Goal: Find specific page/section: Find specific page/section

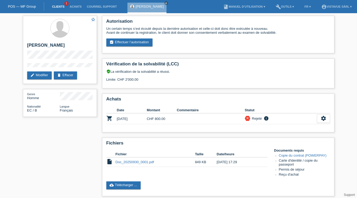
click at [62, 7] on link "Clients" at bounding box center [58, 6] width 18 height 3
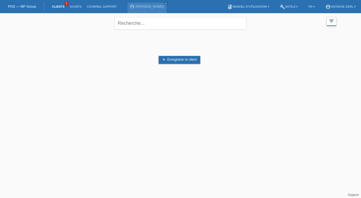
click at [332, 20] on icon "filter_list" at bounding box center [331, 21] width 6 height 6
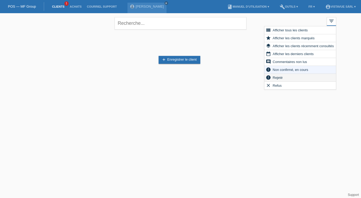
click at [284, 79] on div "error Rejeté" at bounding box center [299, 78] width 71 height 8
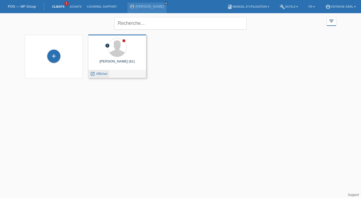
click at [94, 74] on icon "launch" at bounding box center [92, 73] width 5 height 5
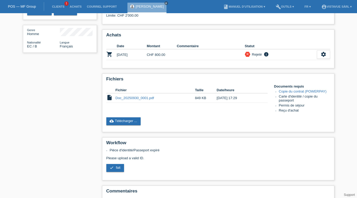
scroll to position [68, 0]
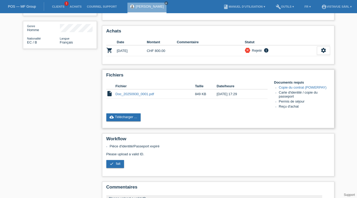
click at [119, 95] on link "Doc_20250930_0001.pdf" at bounding box center [134, 94] width 38 height 4
